Goal: Complete application form

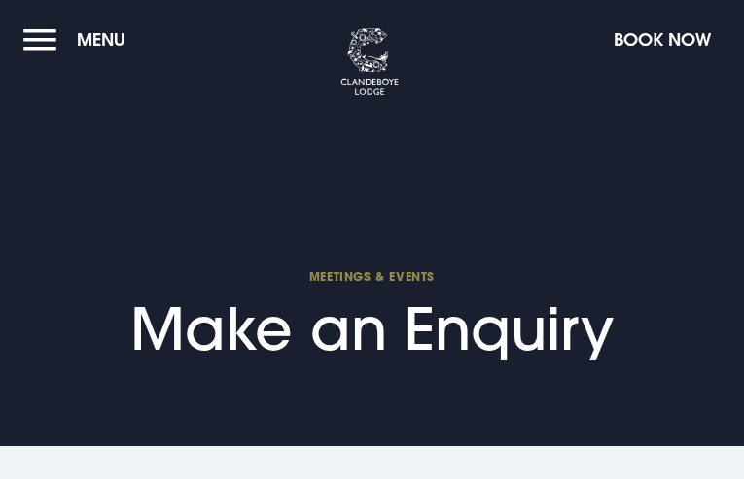
select select "9"
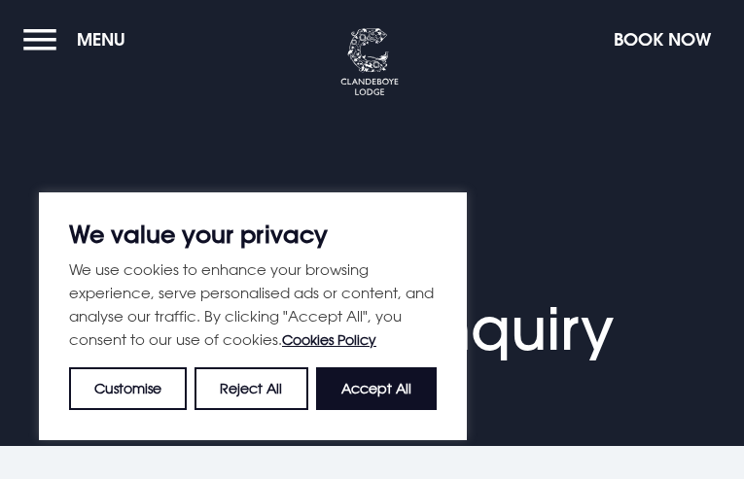
type input "yRZrYGGwJuTqdoP"
type input "KxkprVnULPtmTSOn"
type input "2637620565"
type input "[EMAIL_ADDRESS][DOMAIN_NAME]"
type input "uoomxMHXNRGjNQX"
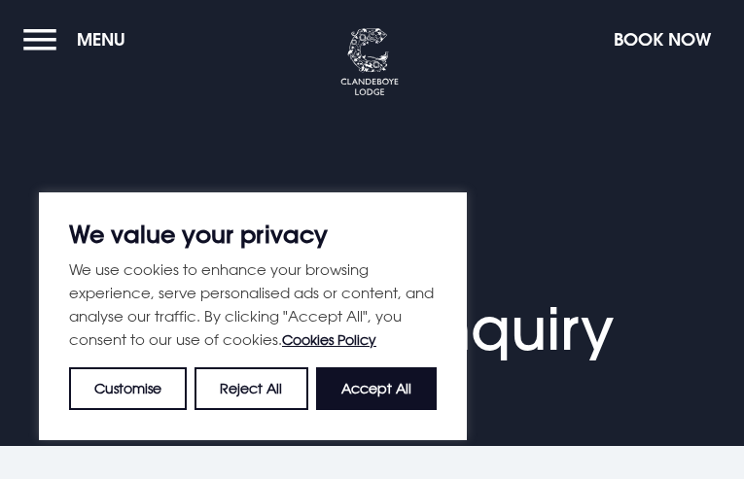
type input "LQVuFxEfoIjuK"
type input "ffYjQKvOBl"
checkbox input "false"
type input "fErCLILTqlhovnnl"
type input "[EMAIL_ADDRESS][DOMAIN_NAME]"
